Goal: Understand process/instructions: Learn how to perform a task or action

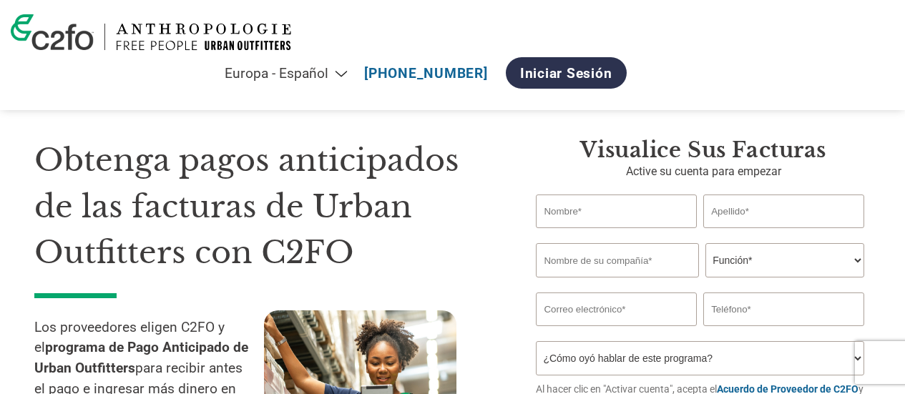
select select "es-ES"
click at [122, 148] on h1 "Obtenga pagos anticipados de las facturas de Urban Outfitters con C2FO" at bounding box center [263, 206] width 459 height 139
click at [114, 156] on h1 "Obtenga pagos anticipados de las facturas de Urban Outfitters con C2FO" at bounding box center [263, 206] width 459 height 139
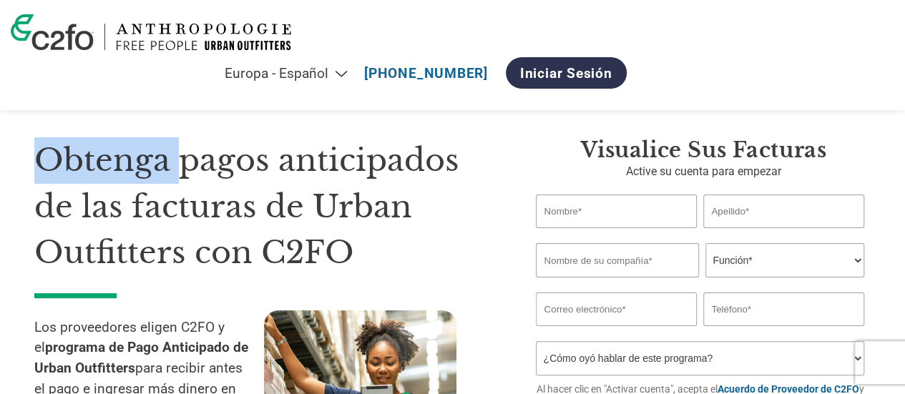
click at [114, 156] on h1 "Obtenga pagos anticipados de las facturas de Urban Outfitters con C2FO" at bounding box center [263, 206] width 459 height 139
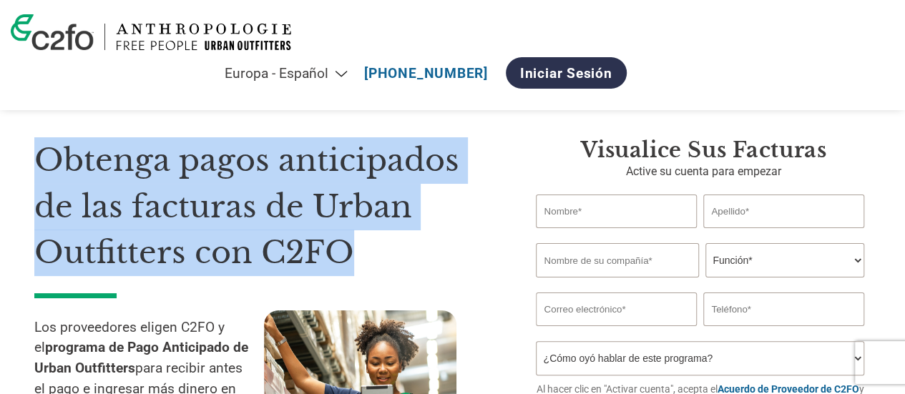
click at [114, 156] on h1 "Obtenga pagos anticipados de las facturas de Urban Outfitters con C2FO" at bounding box center [263, 206] width 459 height 139
click at [197, 163] on h1 "Obtenga pagos anticipados de las facturas de Urban Outfitters con C2FO" at bounding box center [263, 206] width 459 height 139
click at [196, 163] on h1 "Obtenga pagos anticipados de las facturas de Urban Outfitters con C2FO" at bounding box center [263, 206] width 459 height 139
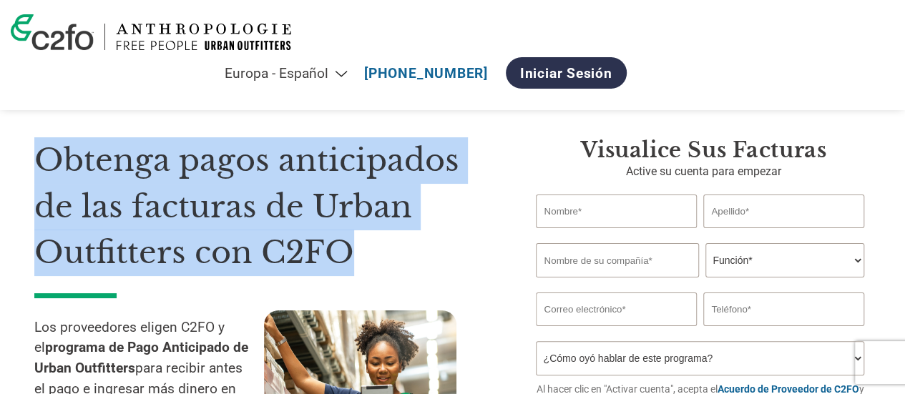
click at [196, 163] on h1 "Obtenga pagos anticipados de las facturas de Urban Outfitters con C2FO" at bounding box center [263, 206] width 459 height 139
click at [203, 158] on h1 "Obtenga pagos anticipados de las facturas de Urban Outfitters con C2FO" at bounding box center [263, 206] width 459 height 139
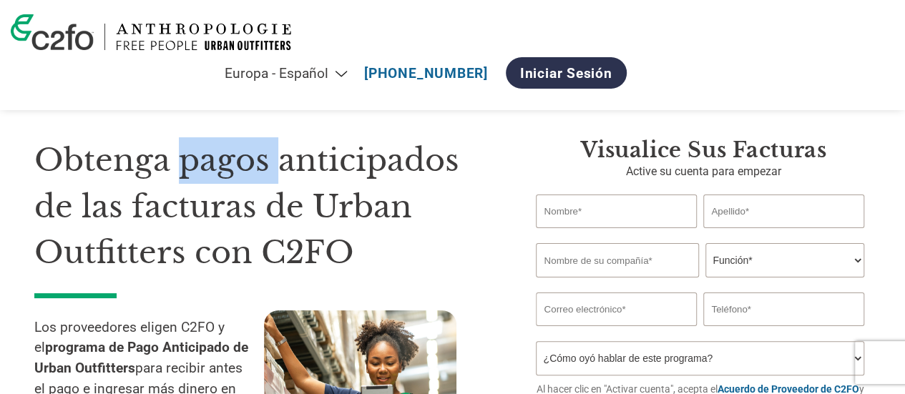
click at [203, 158] on h1 "Obtenga pagos anticipados de las facturas de Urban Outfitters con C2FO" at bounding box center [263, 206] width 459 height 139
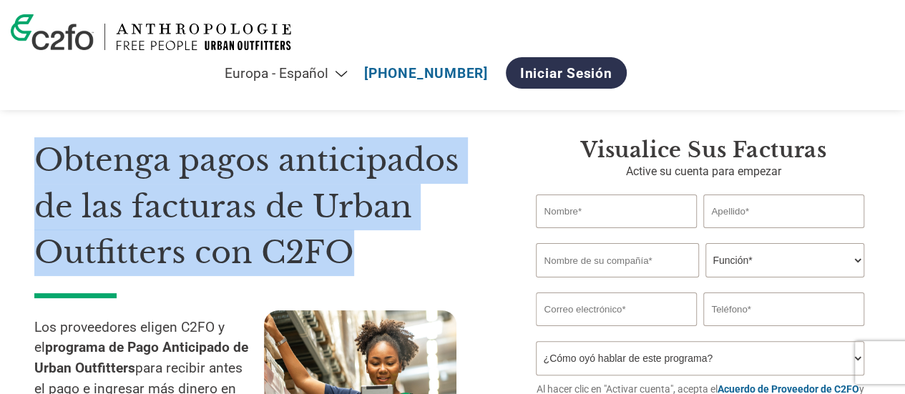
click at [203, 158] on h1 "Obtenga pagos anticipados de las facturas de Urban Outfitters con C2FO" at bounding box center [263, 206] width 459 height 139
click at [22, 187] on section "Obtenga pagos anticipados de las facturas de Urban Outfitters con C2FO Los prov…" at bounding box center [452, 289] width 905 height 464
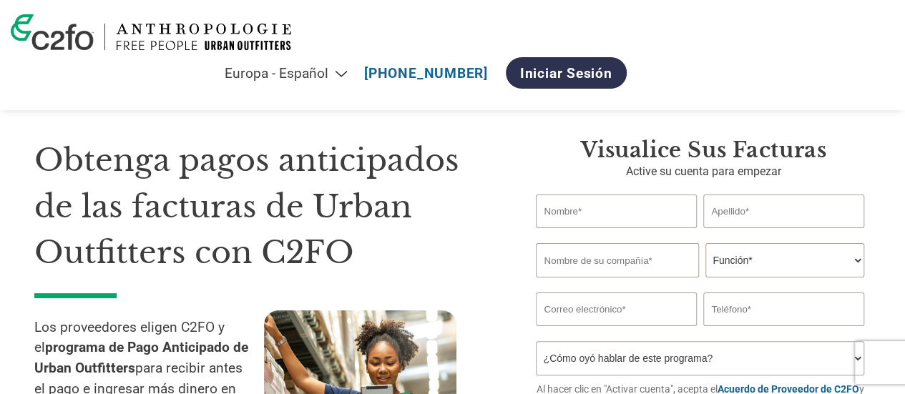
click at [139, 166] on h1 "Obtenga pagos anticipados de las facturas de Urban Outfitters con C2FO" at bounding box center [263, 206] width 459 height 139
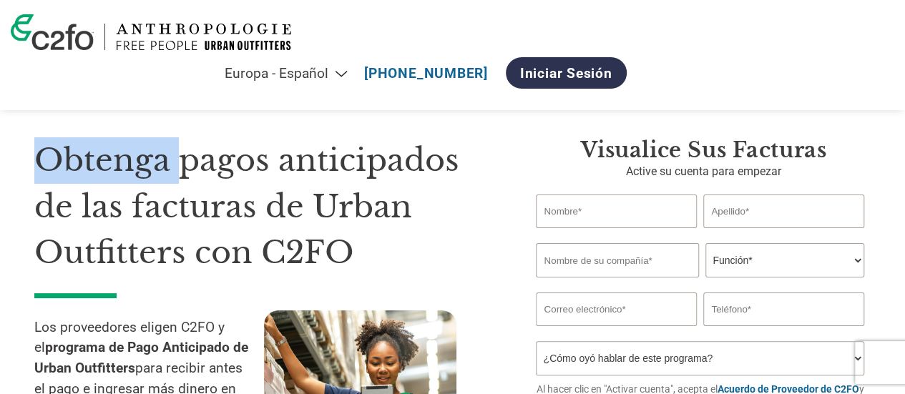
click at [139, 166] on h1 "Obtenga pagos anticipados de las facturas de Urban Outfitters con C2FO" at bounding box center [263, 206] width 459 height 139
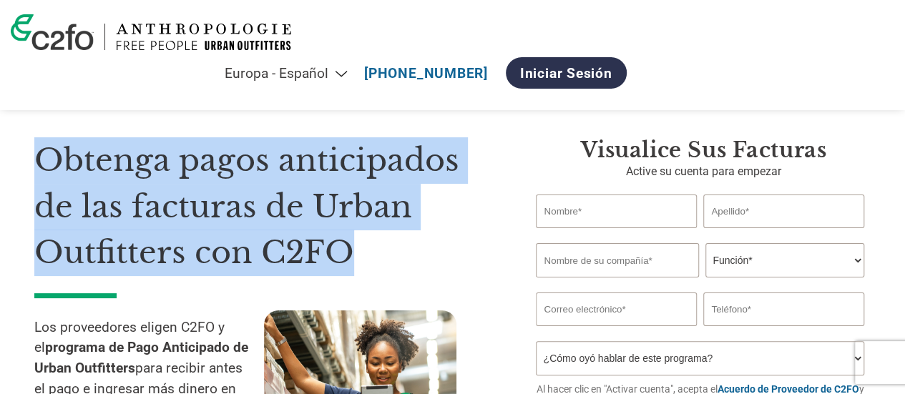
click at [139, 166] on h1 "Obtenga pagos anticipados de las facturas de Urban Outfitters con C2FO" at bounding box center [263, 206] width 459 height 139
click at [137, 183] on h1 "Obtenga pagos anticipados de las facturas de Urban Outfitters con C2FO" at bounding box center [263, 206] width 459 height 139
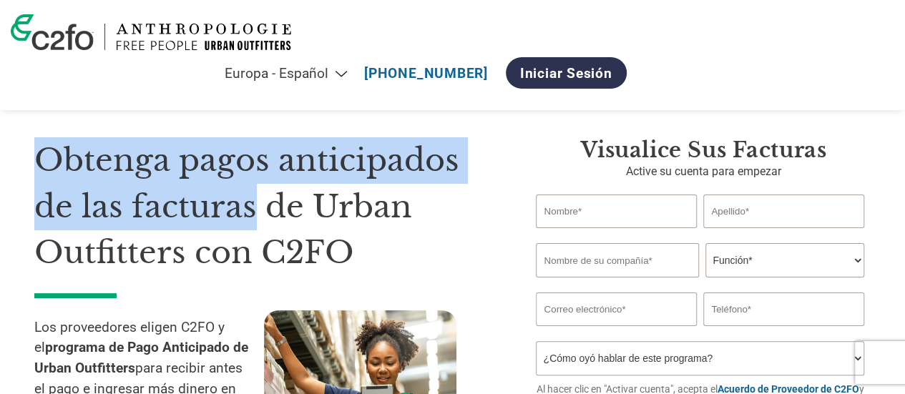
click at [137, 184] on h1 "Obtenga pagos anticipados de las facturas de Urban Outfitters con C2FO" at bounding box center [263, 206] width 459 height 139
click at [184, 196] on h1 "Obtenga pagos anticipados de las facturas de Urban Outfitters con C2FO" at bounding box center [263, 206] width 459 height 139
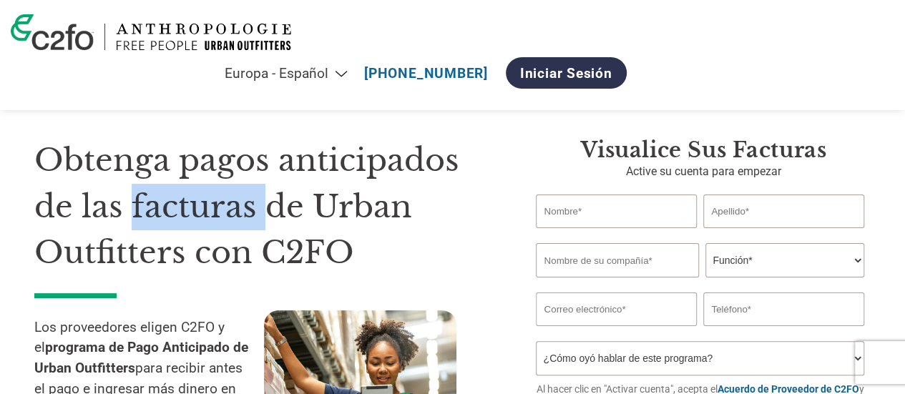
click at [184, 196] on h1 "Obtenga pagos anticipados de las facturas de Urban Outfitters con C2FO" at bounding box center [263, 206] width 459 height 139
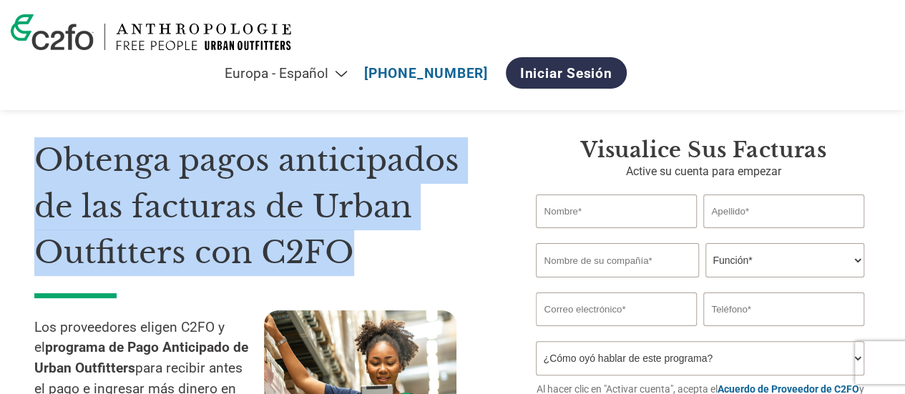
click at [184, 196] on h1 "Obtenga pagos anticipados de las facturas de Urban Outfitters con C2FO" at bounding box center [263, 206] width 459 height 139
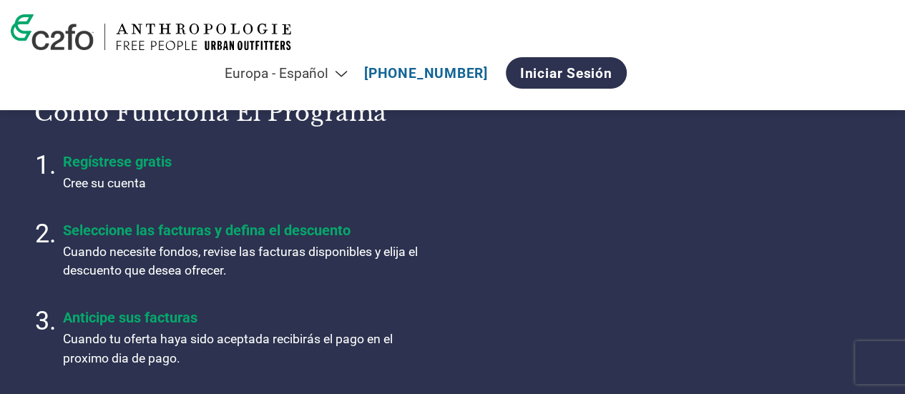
scroll to position [501, 0]
